Goal: Task Accomplishment & Management: Manage account settings

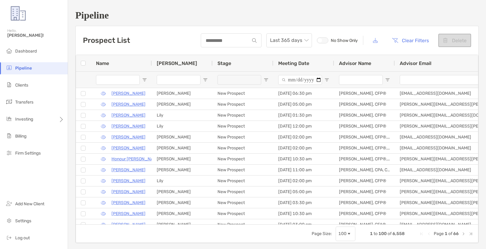
click at [25, 78] on ul "Dashboard Pipeline Clients Transfers Investing Billing Firm Settings" at bounding box center [34, 104] width 68 height 119
click at [22, 82] on li "Clients" at bounding box center [34, 85] width 68 height 12
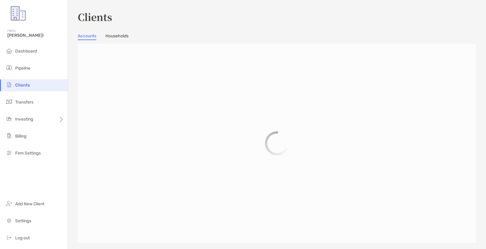
click at [22, 82] on li "Clients" at bounding box center [34, 85] width 68 height 12
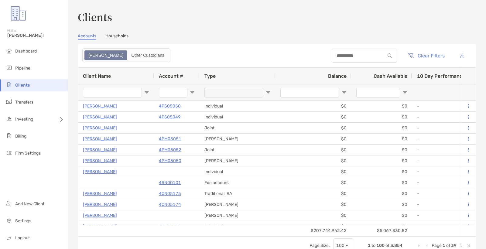
click at [364, 60] on div at bounding box center [364, 56] width 65 height 14
click at [364, 56] on input at bounding box center [358, 55] width 53 height 5
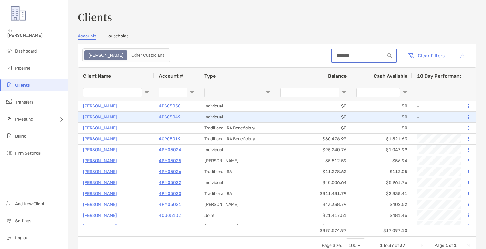
type input "*******"
click at [172, 117] on p "4PS05049" at bounding box center [170, 117] width 22 height 8
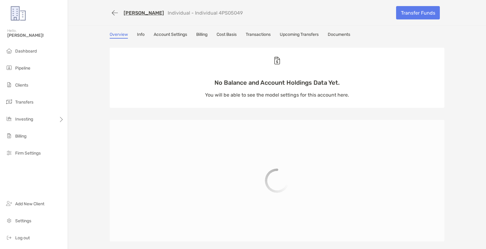
click at [418, 15] on link "Transfer Funds" at bounding box center [418, 12] width 44 height 13
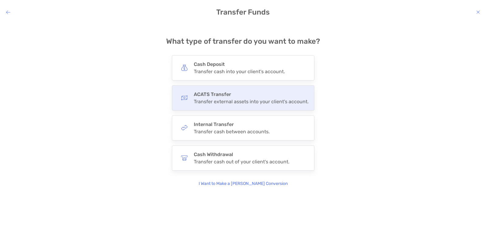
click at [233, 92] on h4 "ACATS Transfer" at bounding box center [251, 94] width 115 height 6
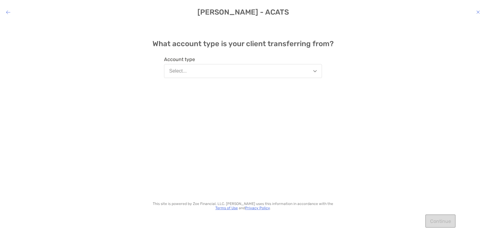
click at [217, 74] on button "Select..." at bounding box center [243, 71] width 158 height 14
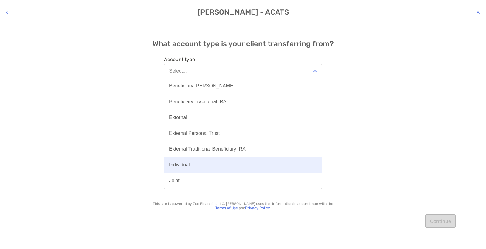
click at [190, 160] on button "Individual" at bounding box center [242, 165] width 157 height 16
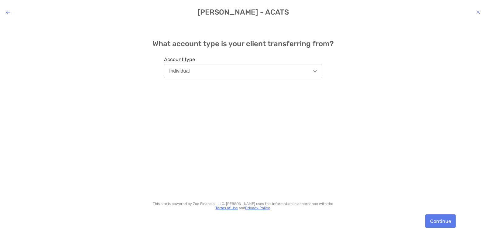
click at [441, 220] on button "Continue" at bounding box center [440, 220] width 30 height 13
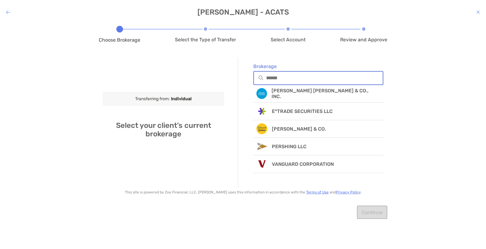
click at [310, 75] on input "Brokerage" at bounding box center [324, 77] width 117 height 5
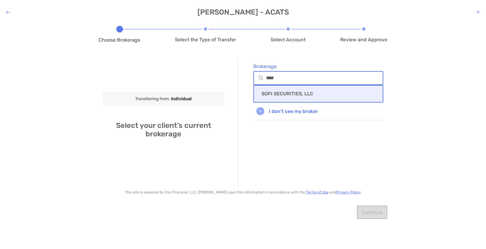
type input "****"
click at [306, 90] on div "SOFI SECURITIES, LLC" at bounding box center [318, 94] width 130 height 18
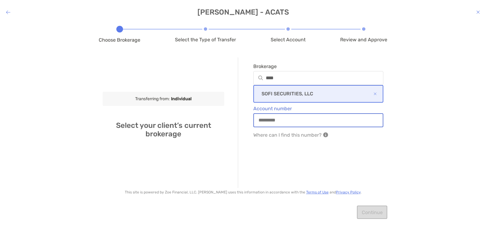
click at [303, 120] on input "Account number" at bounding box center [318, 120] width 129 height 5
type input "*"
type input "********"
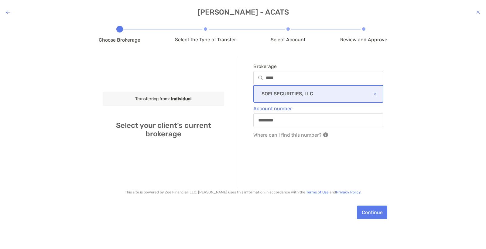
click at [369, 205] on div "Continue" at bounding box center [243, 212] width 288 height 29
click at [370, 208] on button "Continue" at bounding box center [372, 212] width 30 height 13
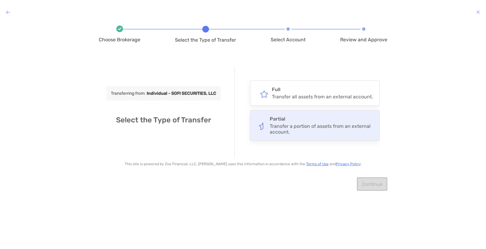
click at [264, 128] on icon "modal" at bounding box center [261, 125] width 5 height 5
click at [0, 0] on input "*******" at bounding box center [0, 0] width 0 height 0
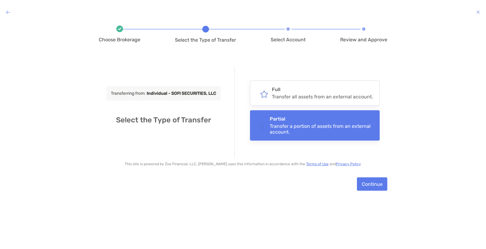
click at [365, 175] on div "Continue" at bounding box center [243, 184] width 288 height 29
click at [367, 184] on button "Continue" at bounding box center [372, 183] width 30 height 13
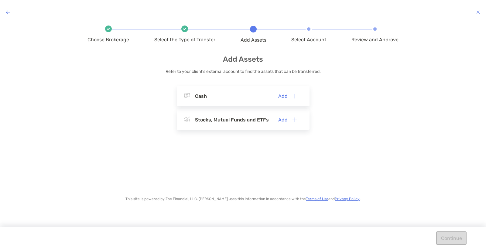
click at [291, 118] on button "Add" at bounding box center [288, 119] width 29 height 13
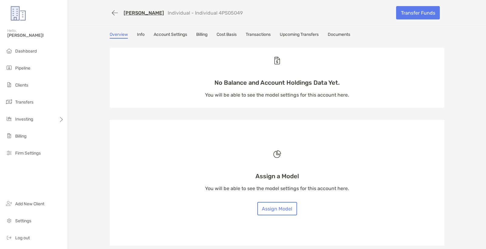
click at [413, 20] on div "Transfer Funds" at bounding box center [417, 13] width 53 height 16
click at [414, 12] on link "Transfer Funds" at bounding box center [418, 12] width 44 height 13
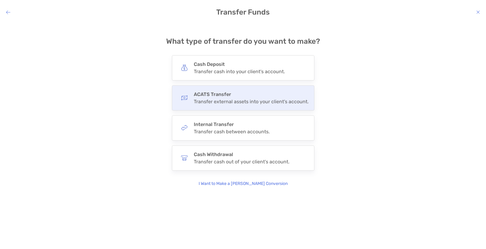
click at [251, 100] on div "Transfer external assets into your client's account." at bounding box center [251, 102] width 115 height 6
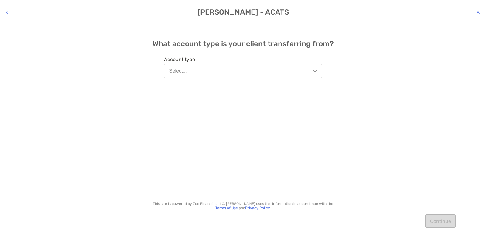
click at [228, 74] on button "Select..." at bounding box center [243, 71] width 158 height 14
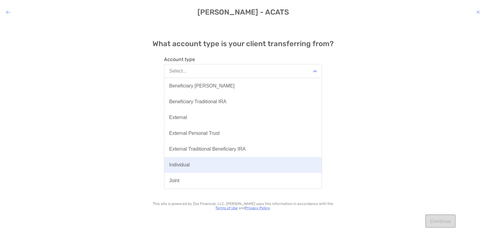
click at [185, 162] on button "Individual" at bounding box center [242, 165] width 157 height 16
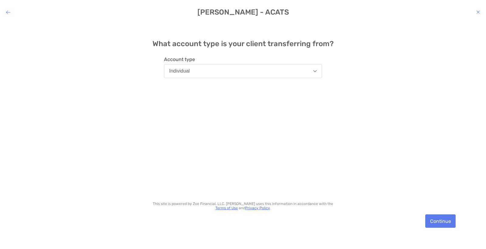
click at [429, 219] on button "Continue" at bounding box center [440, 220] width 30 height 13
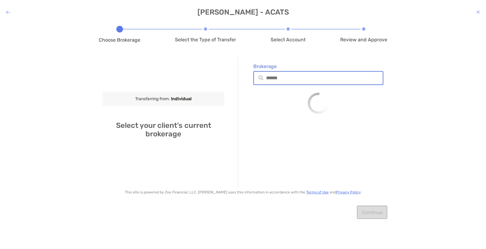
click at [292, 76] on input "Brokerage" at bounding box center [324, 77] width 117 height 5
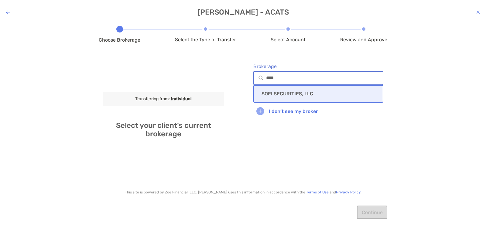
type input "****"
click at [284, 94] on p "SOFI SECURITIES, LLC" at bounding box center [287, 94] width 52 height 6
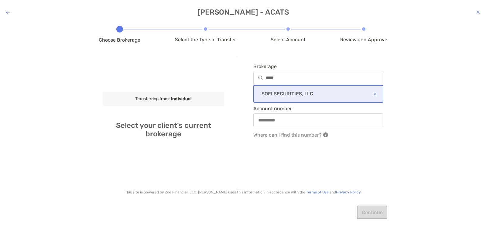
click at [302, 115] on div "modal" at bounding box center [318, 120] width 130 height 14
click at [302, 118] on input "Account number" at bounding box center [318, 120] width 129 height 5
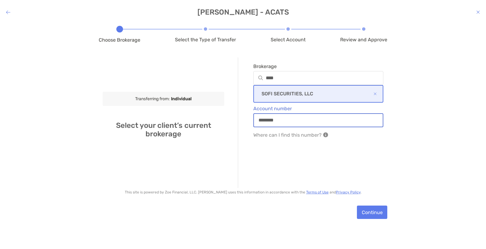
type input "********"
click at [362, 212] on button "Continue" at bounding box center [372, 212] width 30 height 13
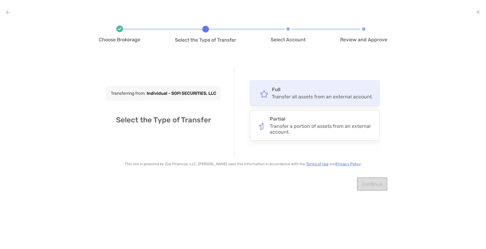
click at [284, 97] on div "Transfer all assets from an external account." at bounding box center [322, 97] width 101 height 6
click at [0, 0] on input "****" at bounding box center [0, 0] width 0 height 0
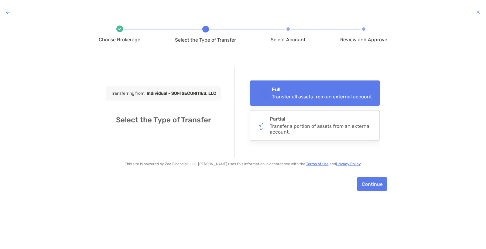
click at [367, 182] on button "Continue" at bounding box center [372, 183] width 30 height 13
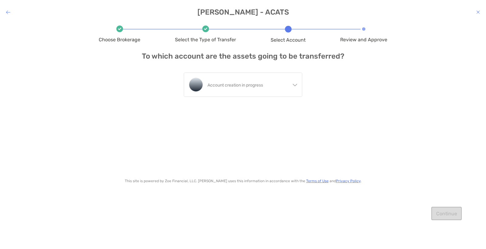
click at [9, 14] on icon "modal" at bounding box center [8, 12] width 4 height 5
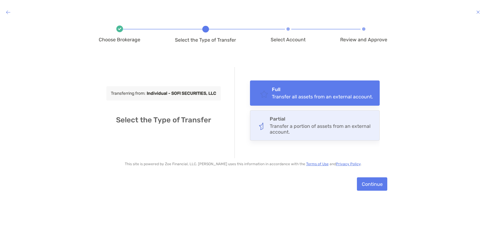
click at [279, 122] on div "Partial Transfer a portion of assets from an external account." at bounding box center [322, 125] width 104 height 19
click at [0, 0] on input "*******" at bounding box center [0, 0] width 0 height 0
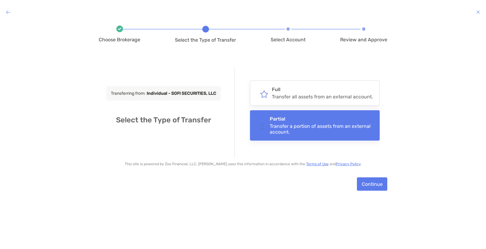
click at [381, 182] on button "Continue" at bounding box center [372, 183] width 30 height 13
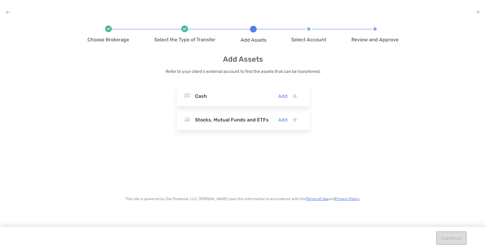
click at [295, 120] on img "modal" at bounding box center [294, 119] width 5 height 5
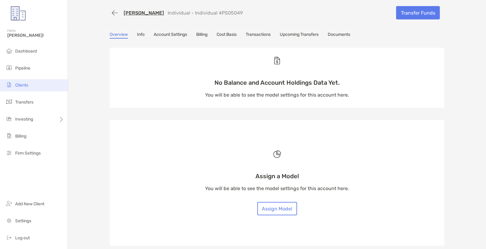
click at [42, 85] on li "Clients" at bounding box center [34, 85] width 68 height 12
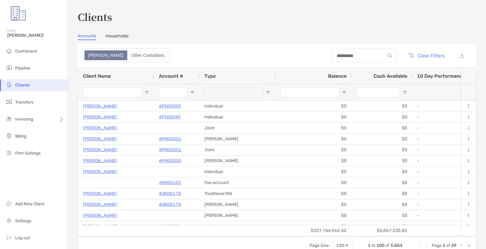
click at [345, 52] on div at bounding box center [364, 56] width 65 height 14
click at [342, 54] on input at bounding box center [358, 55] width 53 height 5
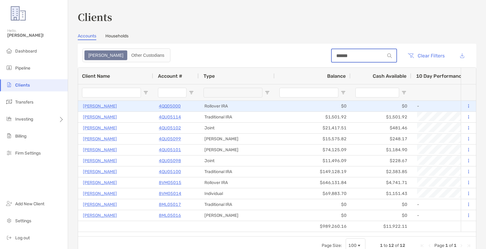
type input "******"
click at [171, 106] on p "4QQ05000" at bounding box center [170, 106] width 22 height 8
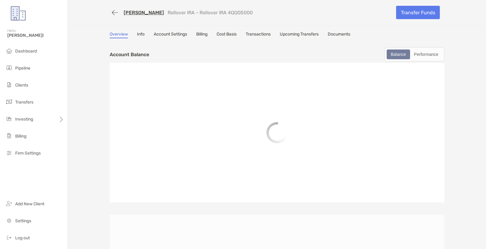
click at [258, 36] on link "Transactions" at bounding box center [258, 35] width 25 height 7
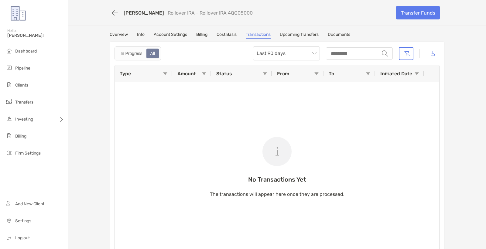
click at [123, 33] on link "Overview" at bounding box center [119, 35] width 18 height 7
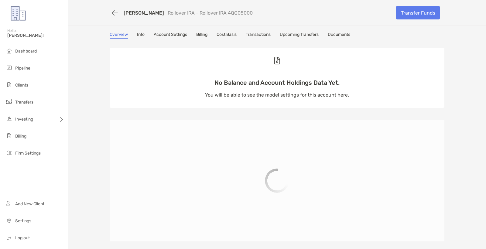
click at [145, 18] on div "Tammera Walker Rollover IRA - Rollover IRA 4QQ05000" at bounding box center [251, 12] width 282 height 11
click at [148, 14] on link "Tammera Walker" at bounding box center [144, 13] width 40 height 6
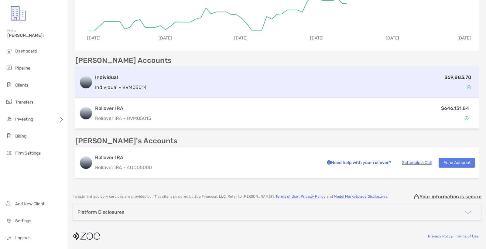
scroll to position [147, 0]
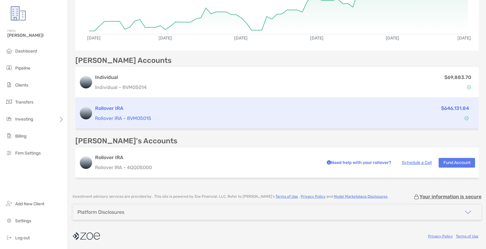
click at [230, 118] on p "Rollover IRA - 8VM05015" at bounding box center [225, 118] width 260 height 8
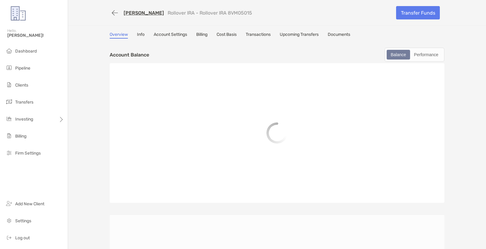
click at [256, 36] on link "Transactions" at bounding box center [258, 35] width 25 height 7
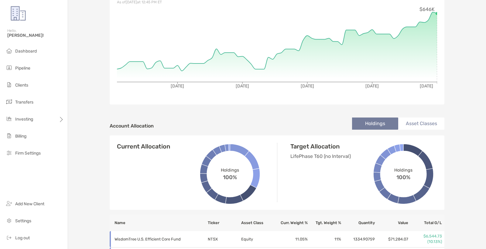
scroll to position [98, 0]
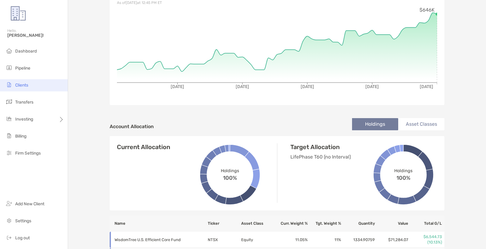
click at [47, 83] on li "Clients" at bounding box center [34, 85] width 68 height 12
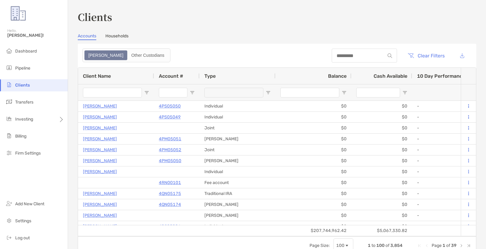
click at [373, 50] on div at bounding box center [364, 56] width 65 height 14
click at [370, 53] on input at bounding box center [358, 55] width 53 height 5
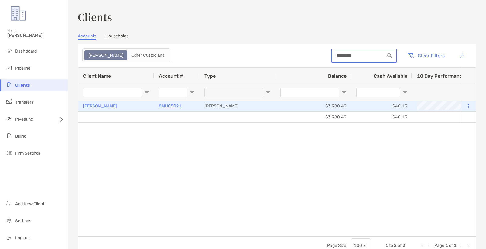
type input "********"
click at [88, 106] on p "Blake Quinn" at bounding box center [100, 106] width 34 height 8
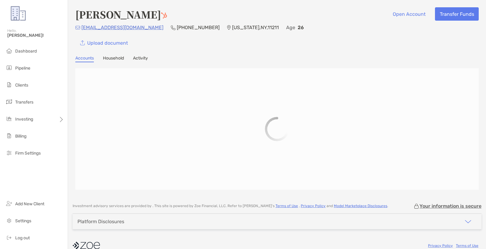
click at [441, 13] on button "Transfer Funds" at bounding box center [457, 13] width 44 height 13
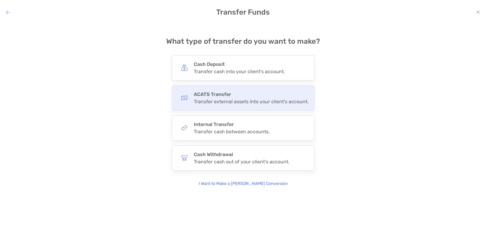
click at [249, 95] on h4 "ACATS Transfer" at bounding box center [251, 94] width 115 height 6
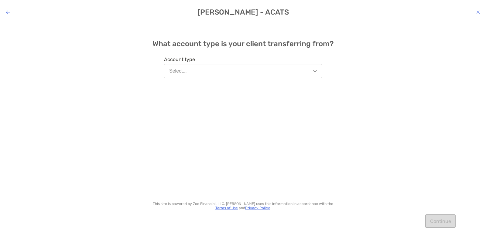
click at [237, 76] on button "Select..." at bounding box center [243, 71] width 158 height 14
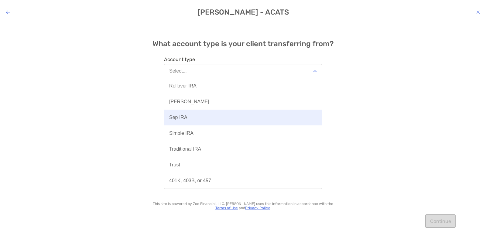
scroll to position [111, 0]
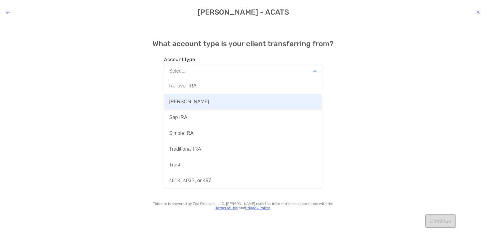
click at [190, 103] on button "Roth IRA" at bounding box center [242, 102] width 157 height 16
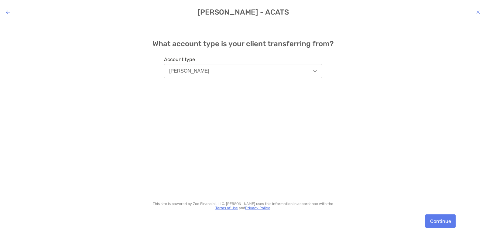
click at [456, 232] on div "What account type is your client transferring from? Account type Roth IRA This …" at bounding box center [243, 130] width 486 height 217
click at [439, 219] on button "Continue" at bounding box center [440, 220] width 30 height 13
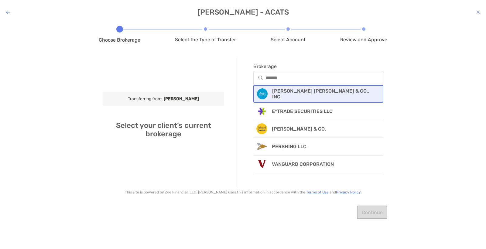
click at [285, 90] on div "CHARLES SCHWAB & CO., INC." at bounding box center [318, 94] width 130 height 18
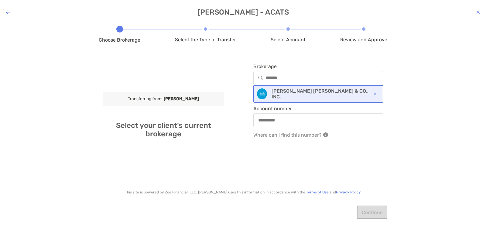
click at [282, 117] on div "modal" at bounding box center [318, 120] width 130 height 14
click at [282, 118] on input "Account number" at bounding box center [318, 120] width 129 height 5
click at [302, 123] on div "*" at bounding box center [318, 120] width 130 height 14
click at [302, 123] on input "*" at bounding box center [318, 120] width 129 height 5
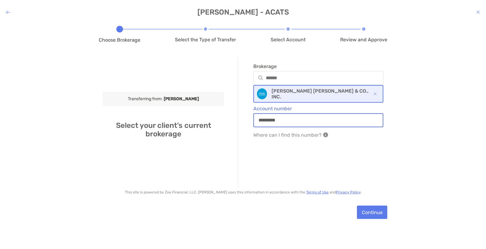
type input "*********"
click at [360, 210] on button "Continue" at bounding box center [372, 212] width 30 height 13
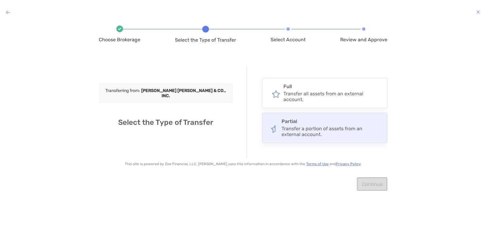
click at [283, 133] on div "Transfer a portion of assets from an external account." at bounding box center [331, 132] width 100 height 12
click at [0, 0] on input "*******" at bounding box center [0, 0] width 0 height 0
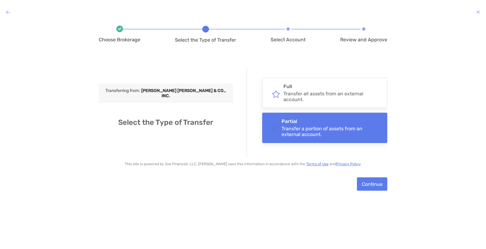
click at [361, 184] on button "Continue" at bounding box center [372, 183] width 30 height 13
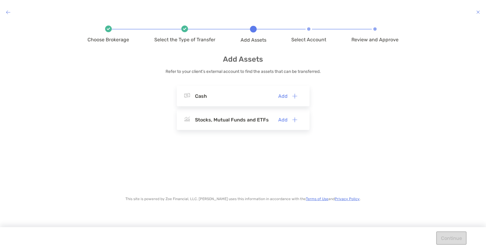
click at [286, 122] on button "Add" at bounding box center [288, 119] width 29 height 13
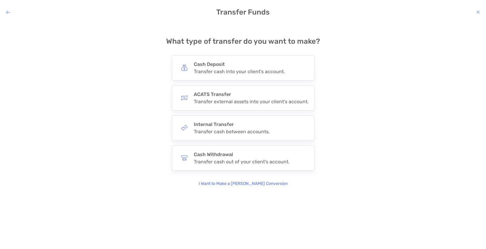
click at [478, 13] on icon "modal" at bounding box center [478, 12] width 4 height 5
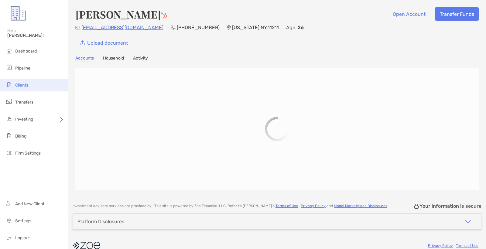
click at [49, 88] on li "Clients" at bounding box center [34, 85] width 68 height 12
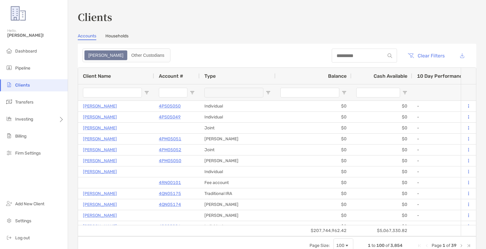
click at [340, 52] on div at bounding box center [364, 56] width 65 height 14
click at [339, 60] on div at bounding box center [364, 56] width 65 height 14
click at [337, 58] on input at bounding box center [358, 55] width 53 height 5
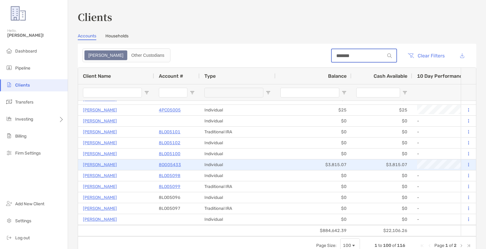
type input "*******"
click at [175, 165] on p "8OG05433" at bounding box center [170, 165] width 22 height 8
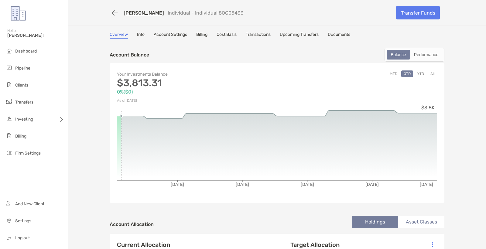
click at [110, 14] on button "button" at bounding box center [115, 12] width 10 height 11
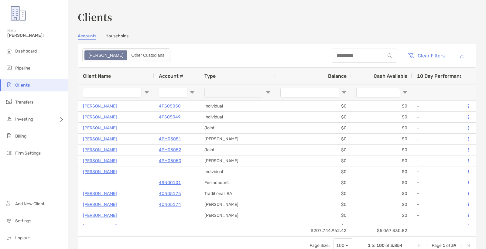
drag, startPoint x: 368, startPoint y: 61, endPoint x: 363, endPoint y: 57, distance: 5.8
click at [367, 60] on div at bounding box center [364, 56] width 65 height 14
click at [363, 57] on input at bounding box center [358, 55] width 53 height 5
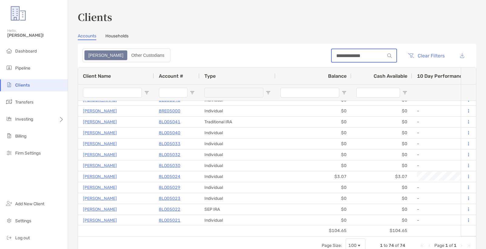
scroll to position [490, 0]
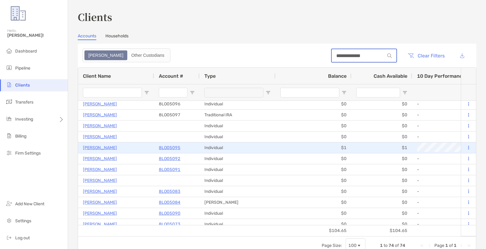
type input "**********"
click at [170, 148] on p "8LO05095" at bounding box center [170, 148] width 22 height 8
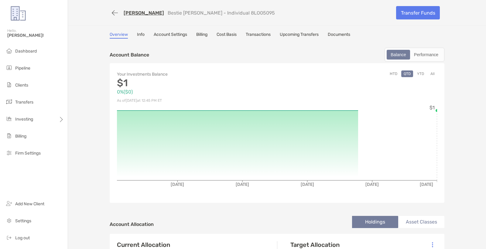
click at [417, 16] on link "Transfer Funds" at bounding box center [418, 12] width 44 height 13
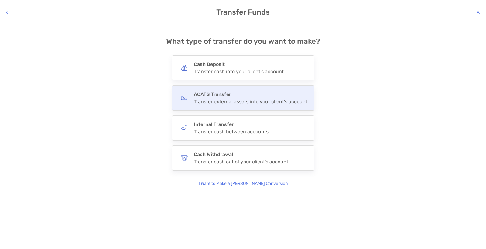
click at [214, 98] on div "ACATS Transfer Transfer external assets into your client's account." at bounding box center [251, 97] width 115 height 13
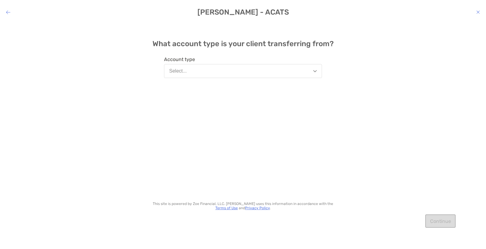
click at [211, 73] on button "Select..." at bounding box center [243, 71] width 158 height 14
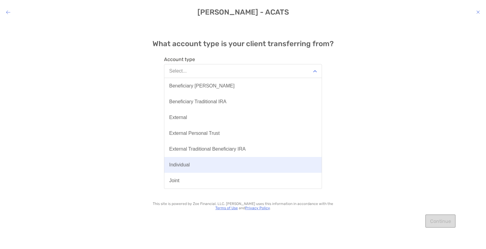
click at [212, 170] on button "Individual" at bounding box center [242, 165] width 157 height 16
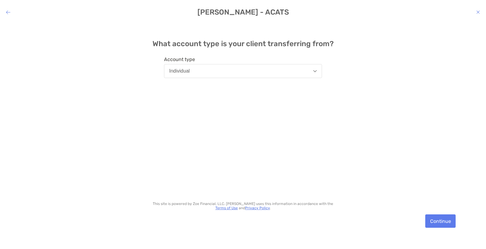
drag, startPoint x: 447, startPoint y: 221, endPoint x: 411, endPoint y: 214, distance: 36.3
click at [447, 221] on button "Continue" at bounding box center [440, 220] width 30 height 13
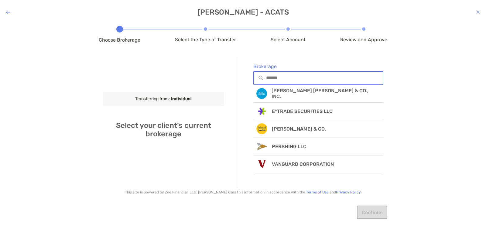
click at [289, 77] on input "Brokerage" at bounding box center [324, 77] width 117 height 5
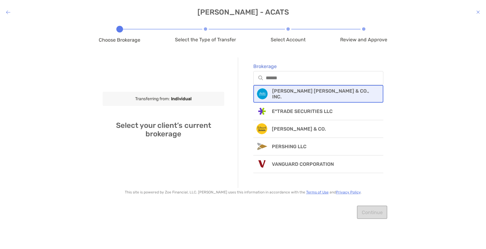
click at [293, 87] on div "CHARLES SCHWAB & CO., INC." at bounding box center [318, 94] width 130 height 18
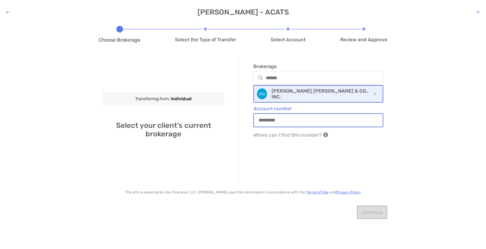
click at [317, 121] on input "Account number" at bounding box center [318, 120] width 129 height 5
type input "**********"
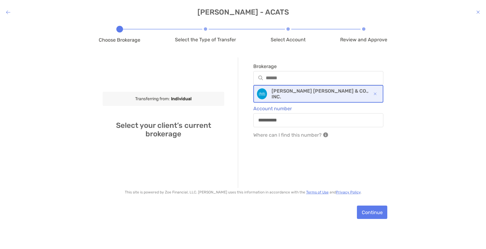
click at [379, 210] on button "Continue" at bounding box center [372, 212] width 30 height 13
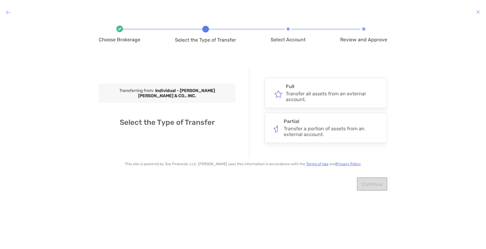
drag, startPoint x: 310, startPoint y: 136, endPoint x: 342, endPoint y: 157, distance: 38.0
click at [310, 136] on div "Transfer a portion of assets from an external account." at bounding box center [333, 132] width 98 height 12
click at [0, 0] on input "*******" at bounding box center [0, 0] width 0 height 0
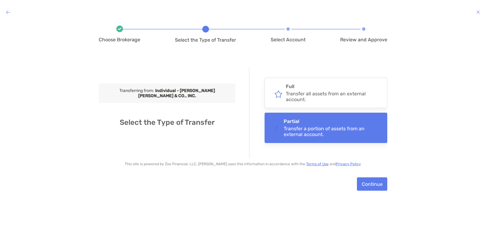
click at [366, 185] on button "Continue" at bounding box center [372, 183] width 30 height 13
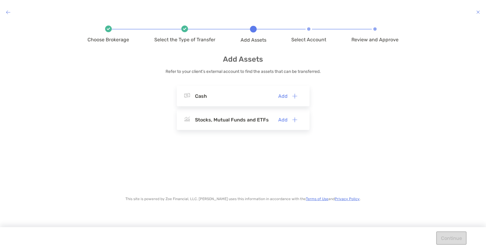
click at [247, 122] on div "Stocks, Mutual Funds and ETFs" at bounding box center [232, 120] width 74 height 6
click at [288, 121] on button "Add" at bounding box center [288, 119] width 29 height 13
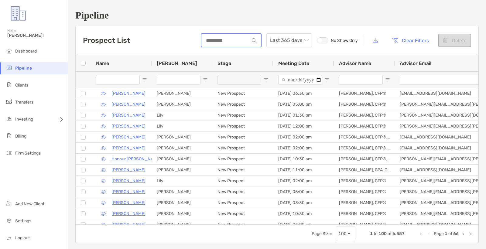
click at [237, 40] on input at bounding box center [225, 40] width 48 height 5
type input "*"
